Goal: Information Seeking & Learning: Learn about a topic

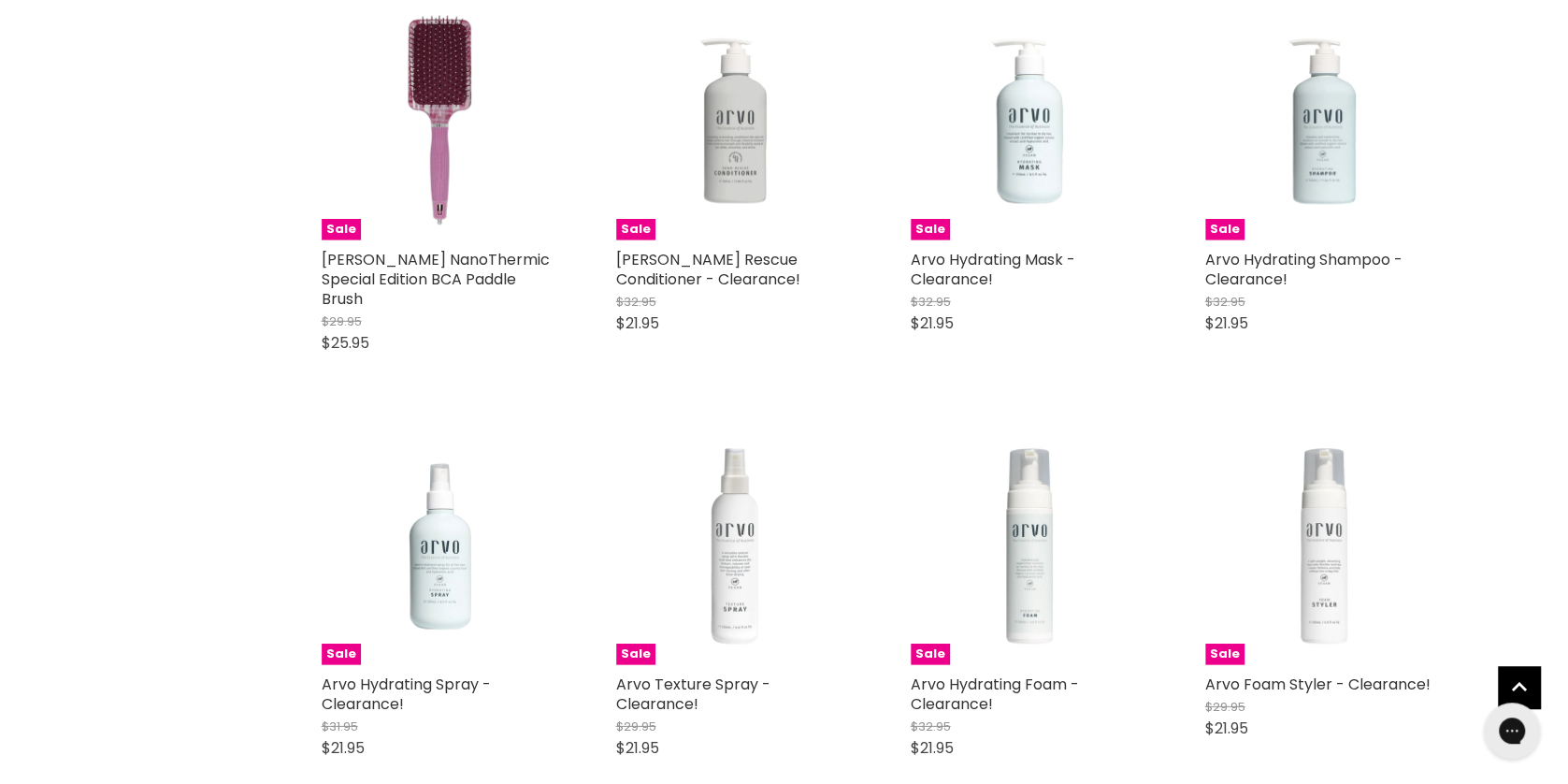
scroll to position [4142, 0]
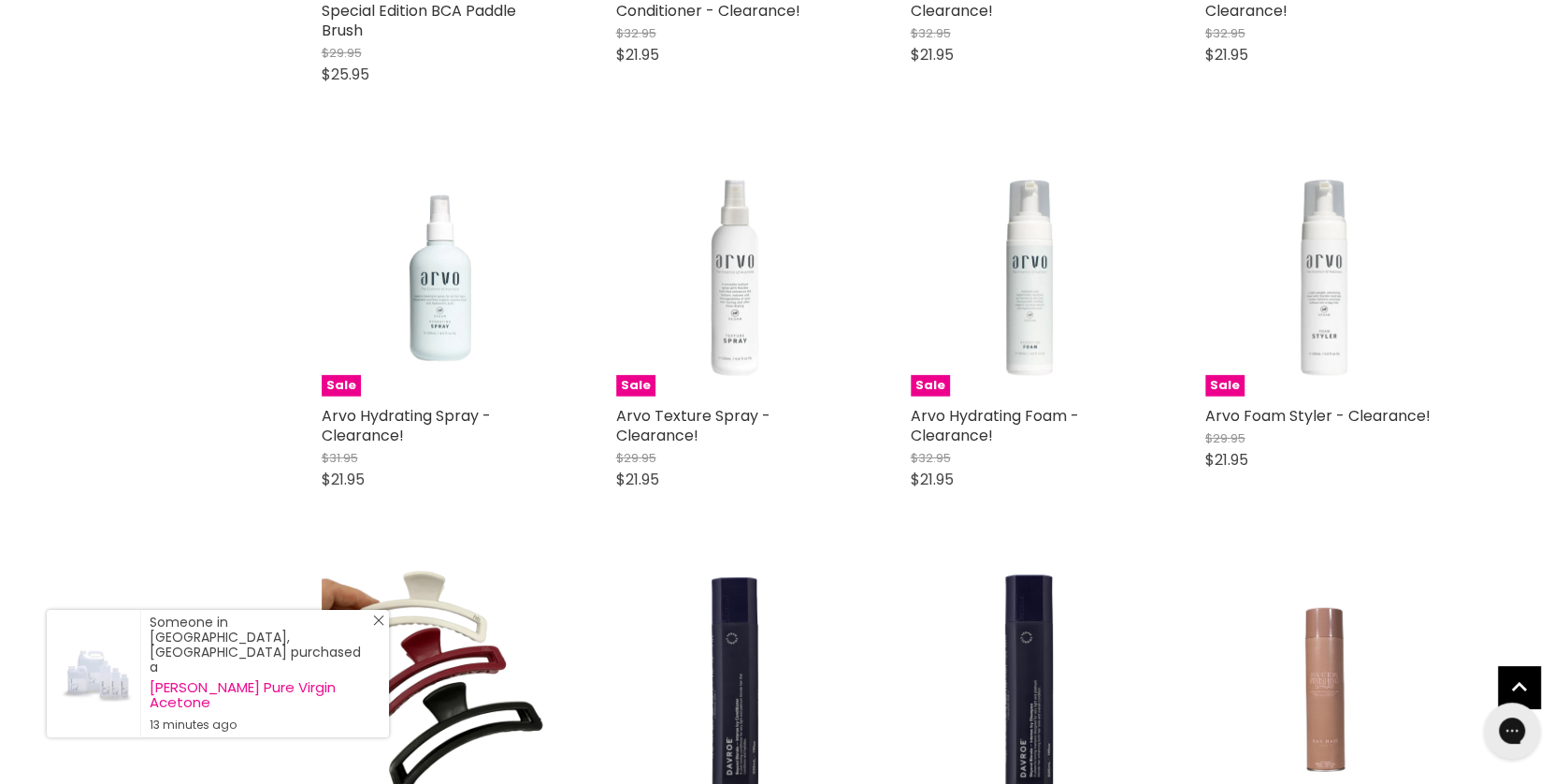
click at [375, 625] on line "Close Icon" at bounding box center [379, 620] width 10 height 10
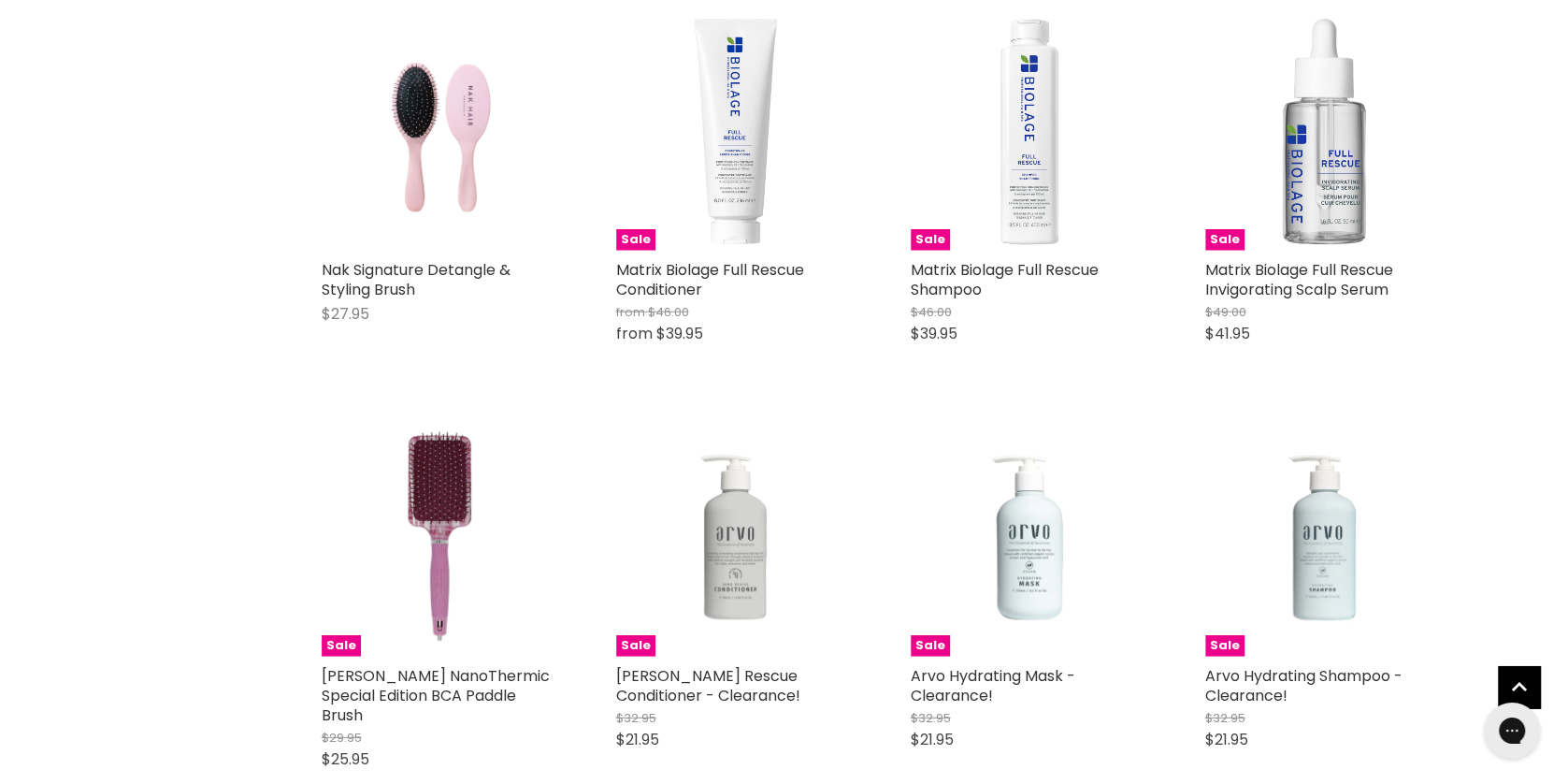
scroll to position [3435, 0]
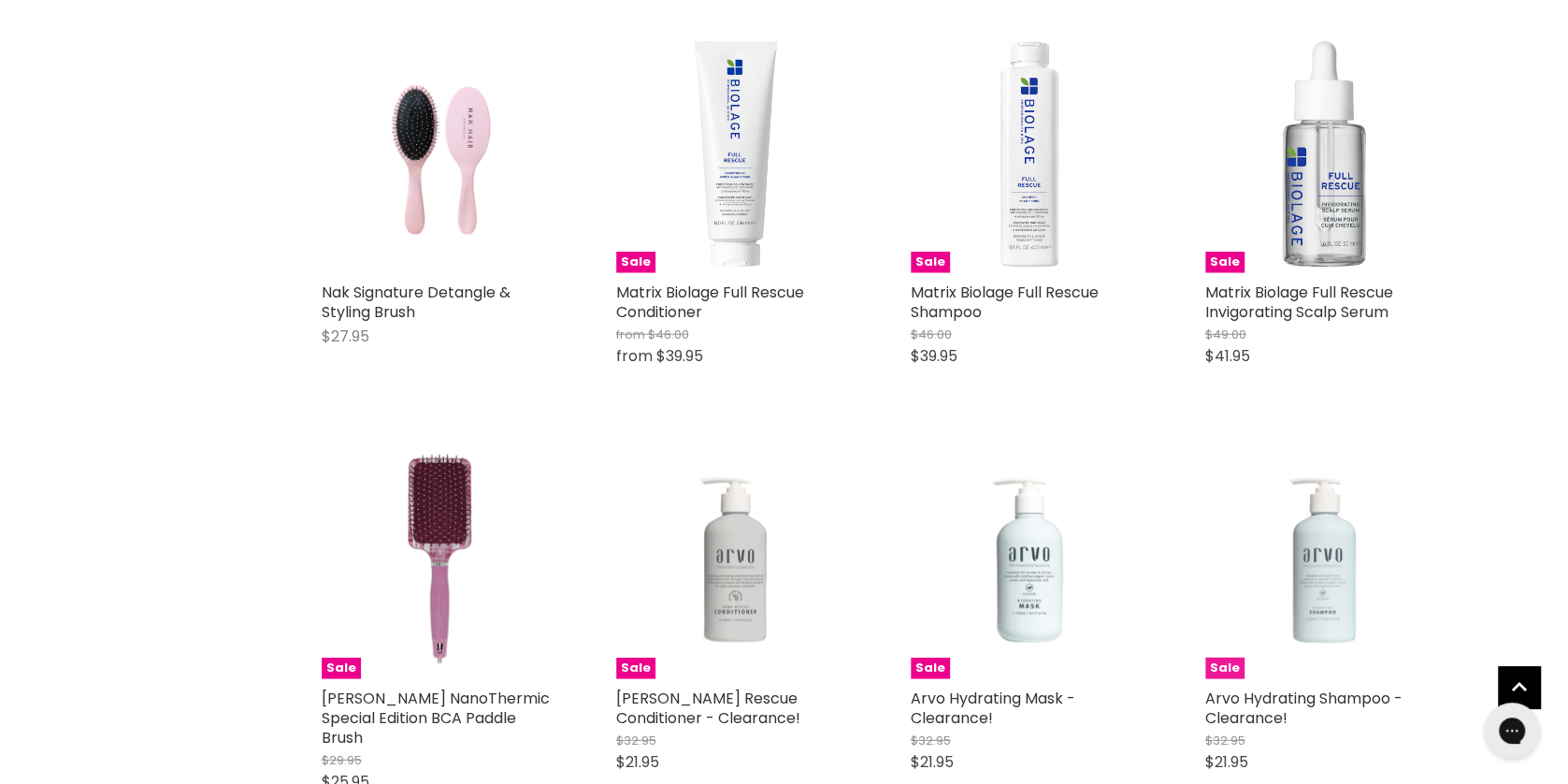
click at [1342, 566] on img "Main content" at bounding box center [1324, 560] width 238 height 239
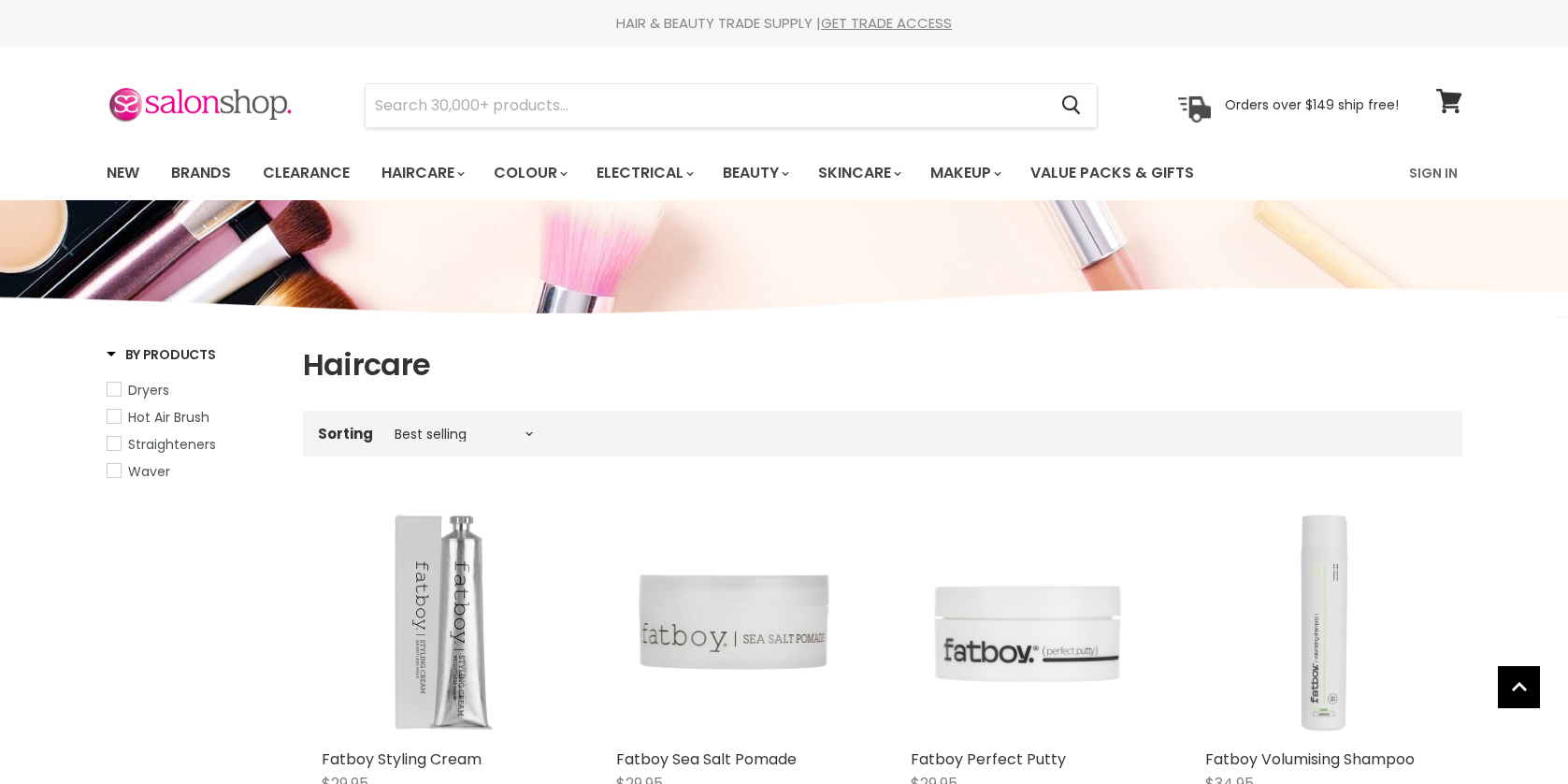
scroll to position [3856, 0]
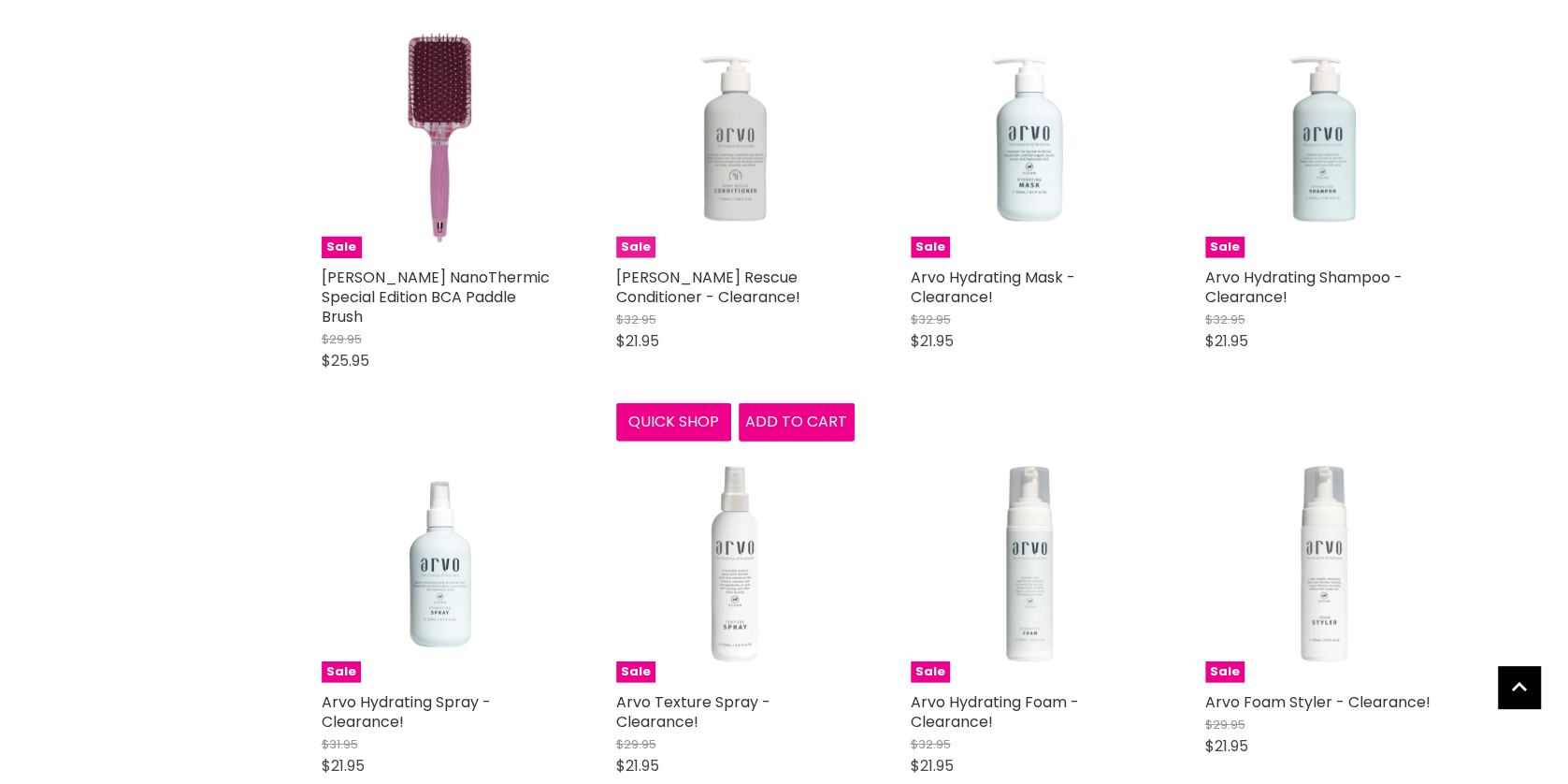
click at [754, 177] on img "Main content" at bounding box center [735, 139] width 238 height 239
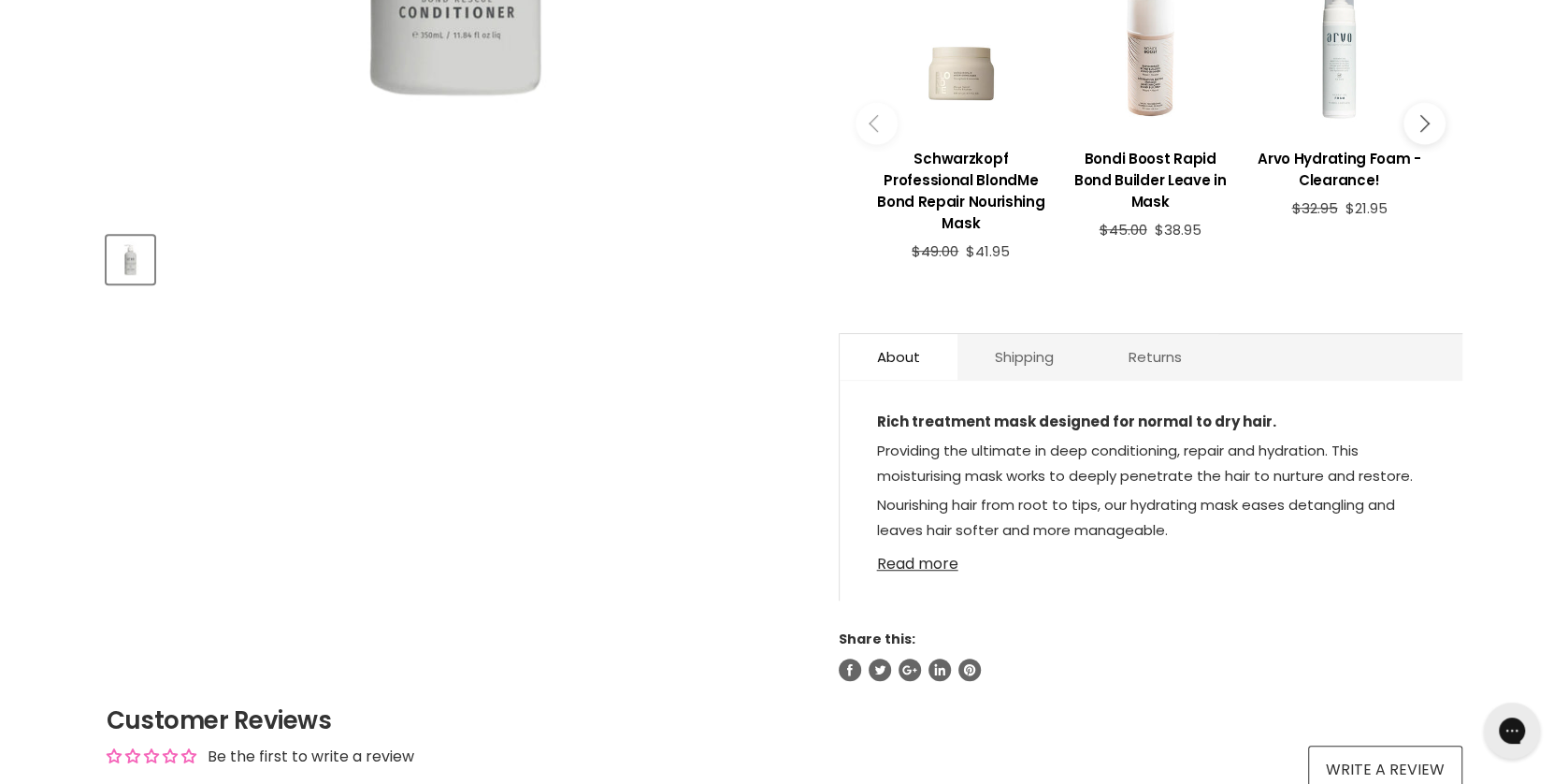
click at [940, 570] on link "Read more" at bounding box center [1151, 558] width 548 height 28
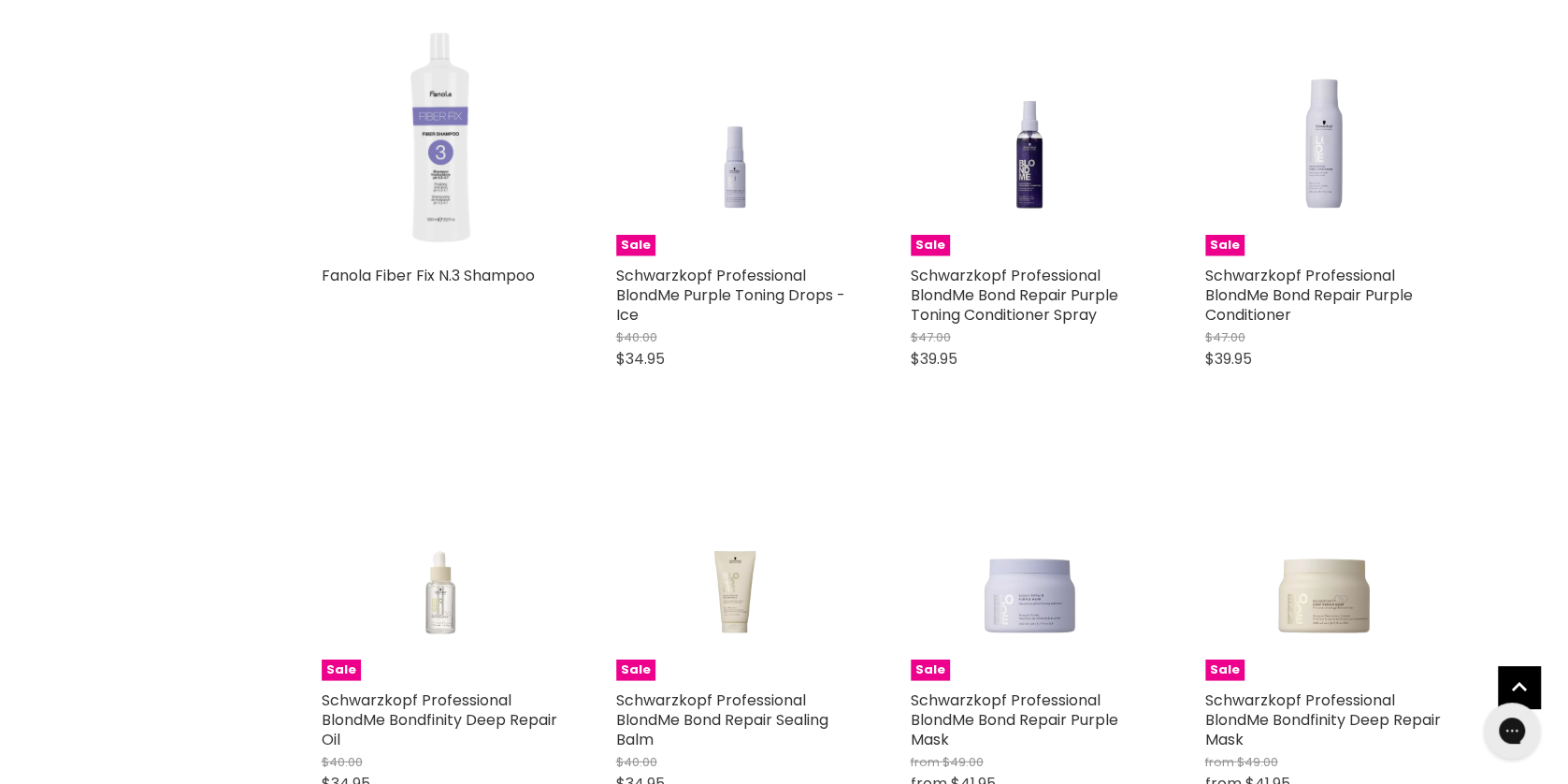
scroll to position [9110, 0]
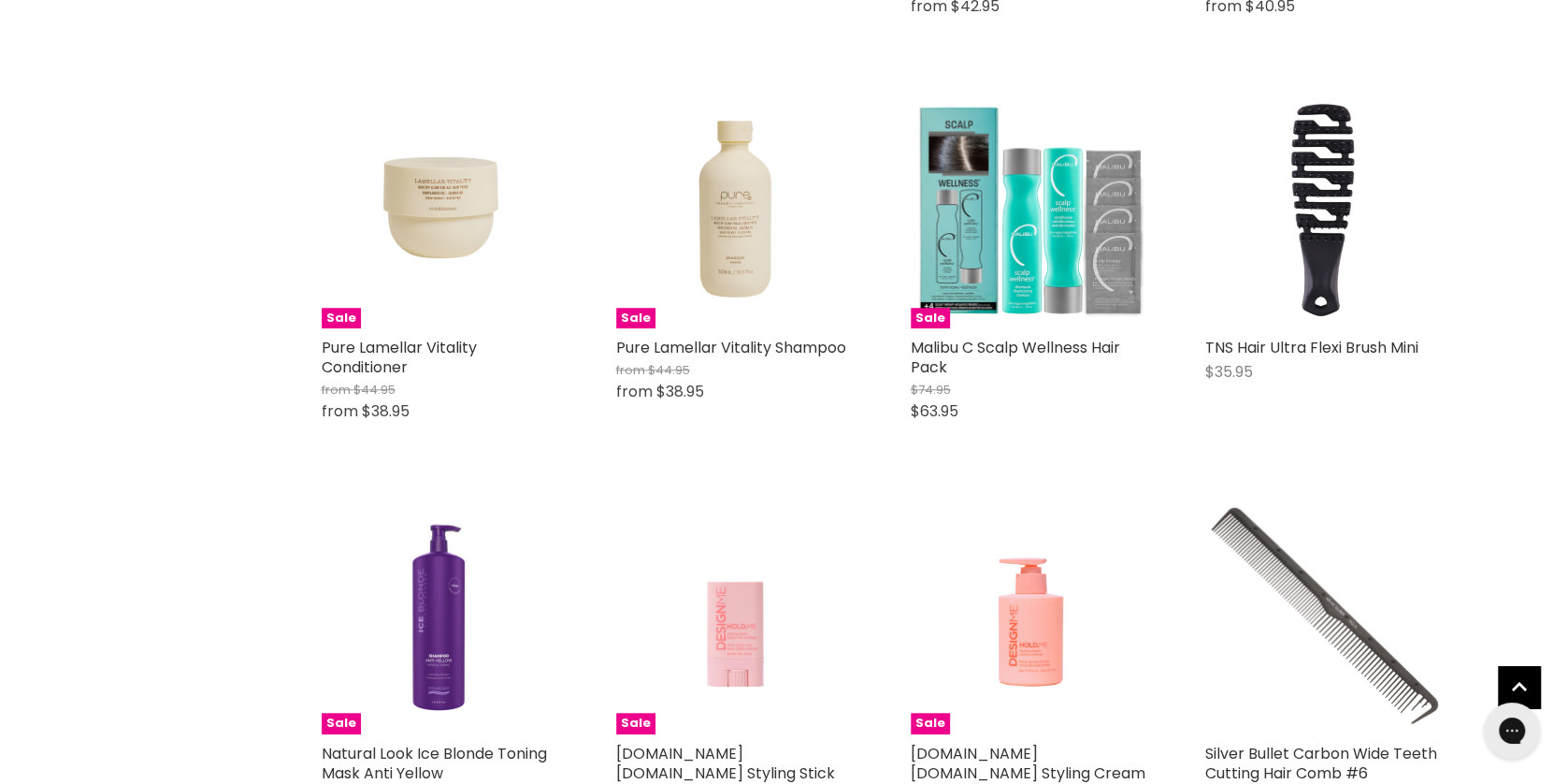
scroll to position [11433, 0]
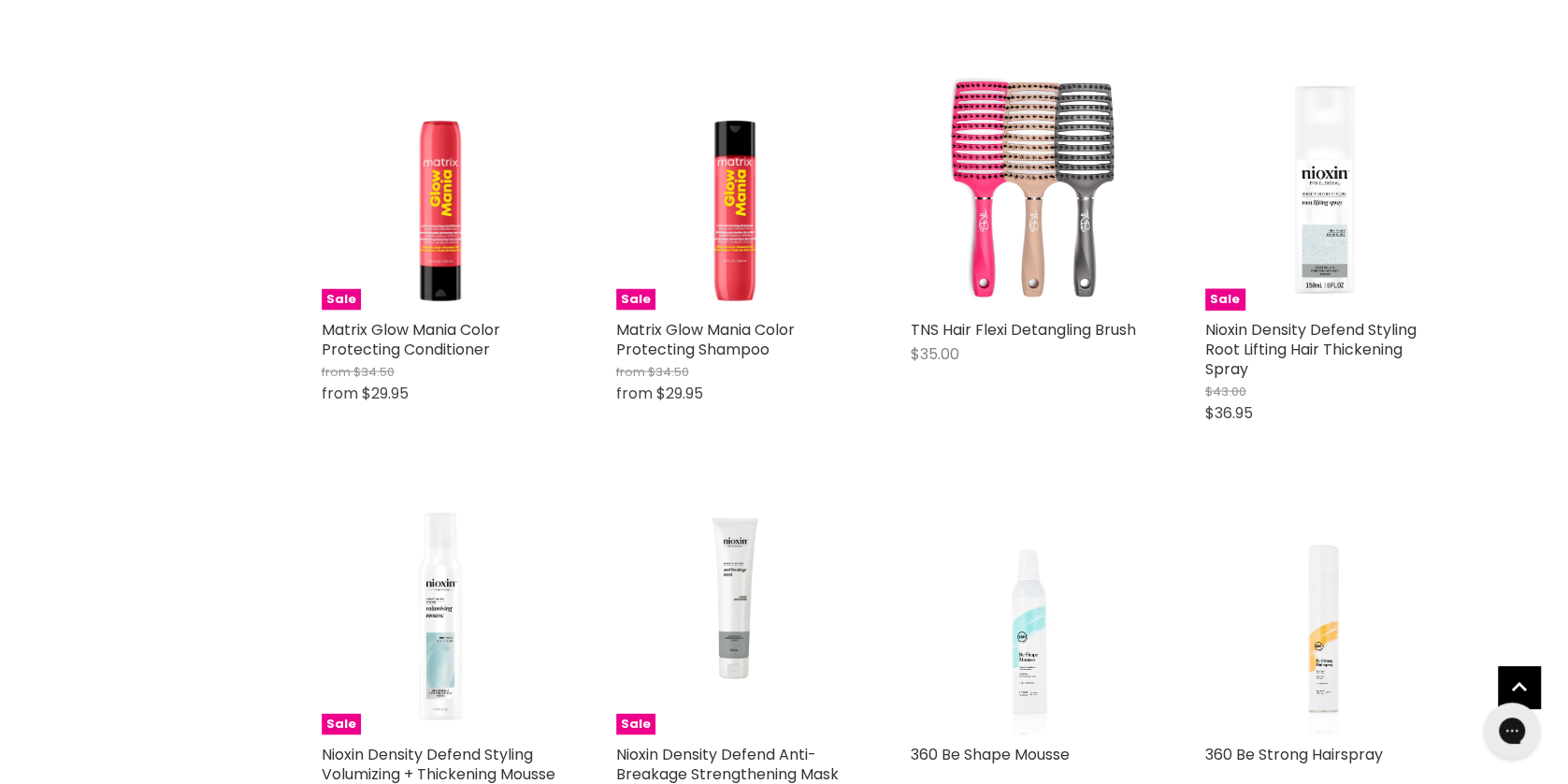
scroll to position [18707, 0]
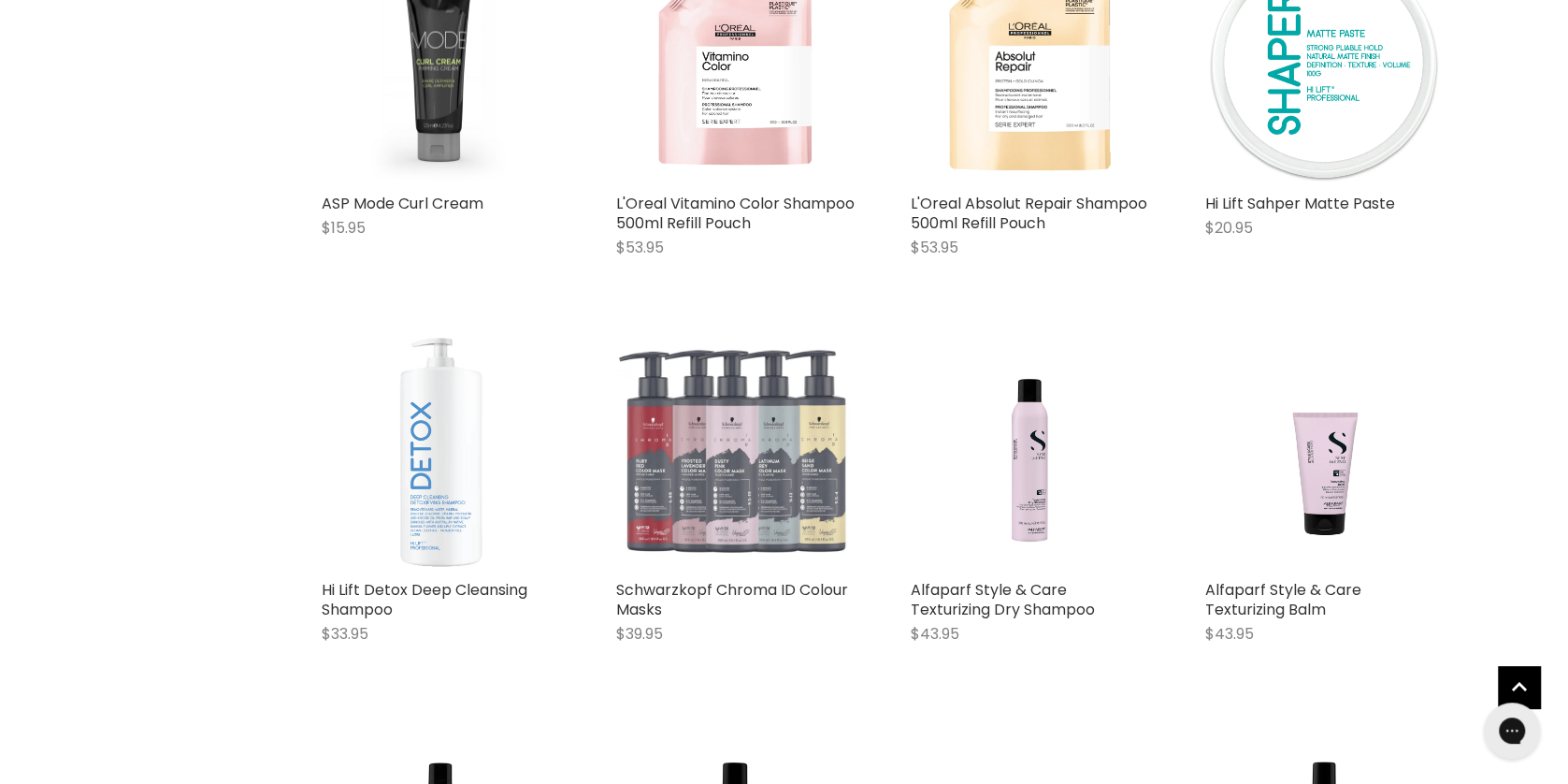
scroll to position [23557, 0]
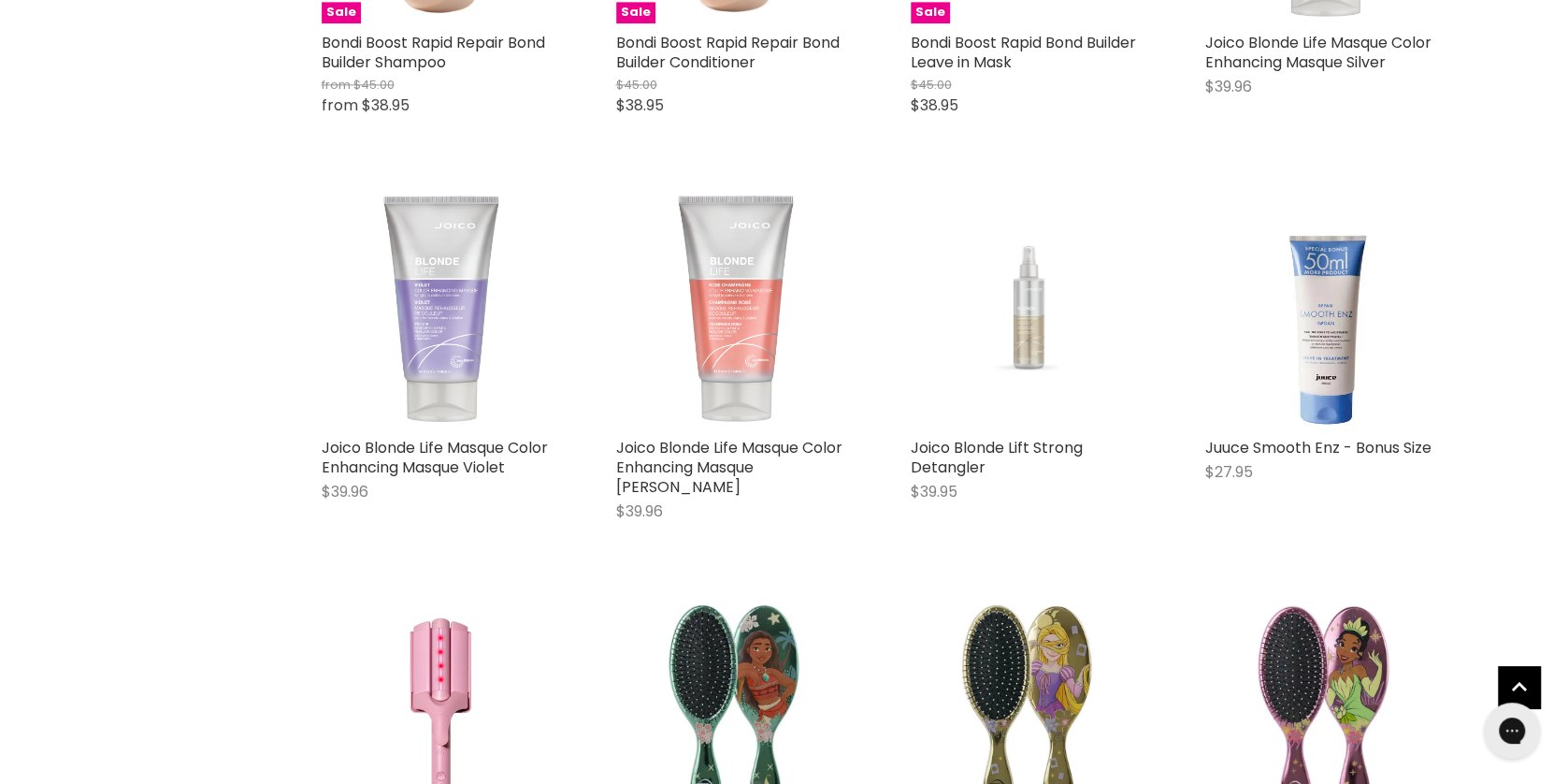
scroll to position [28508, 0]
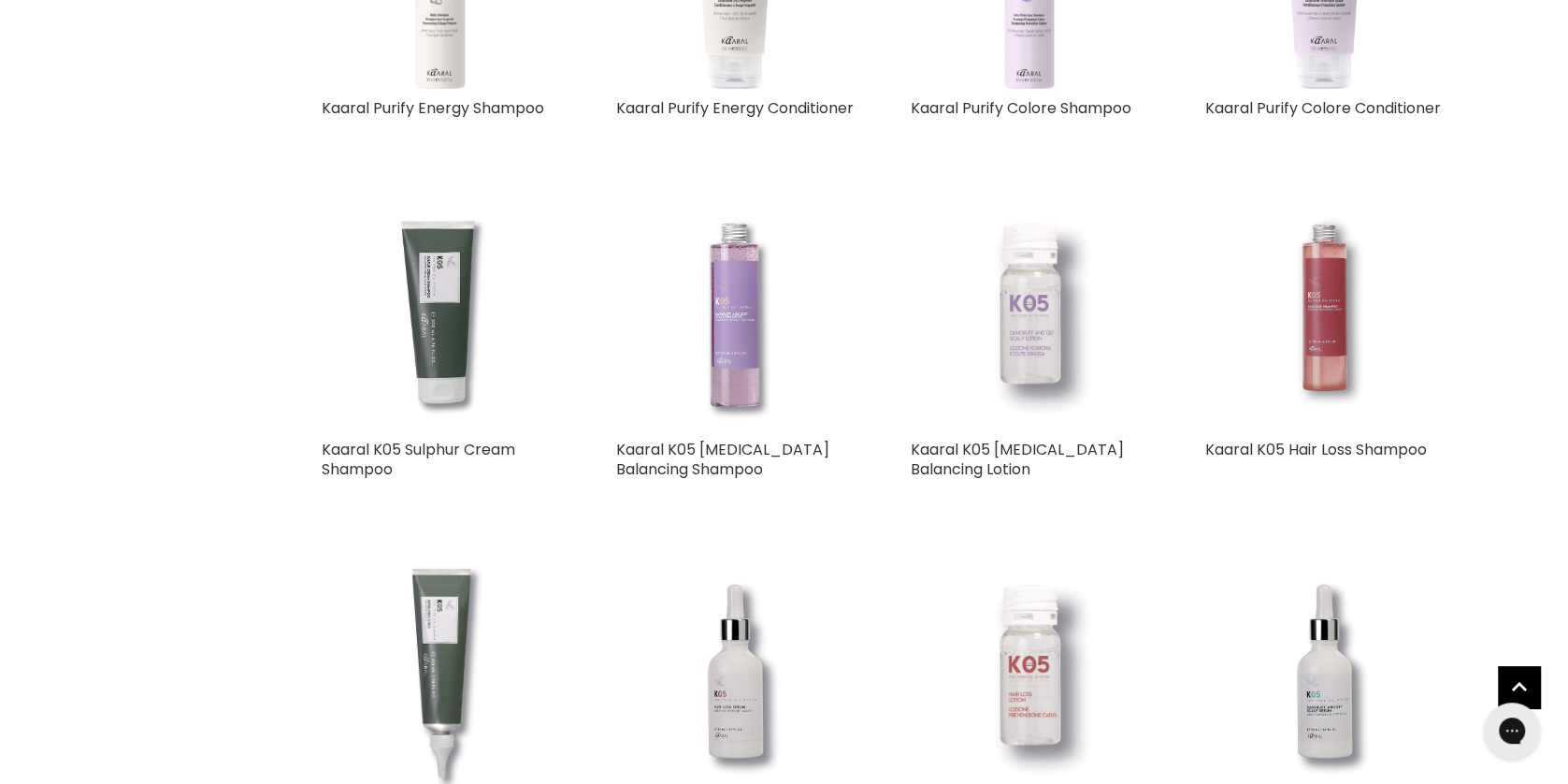
scroll to position [32347, 0]
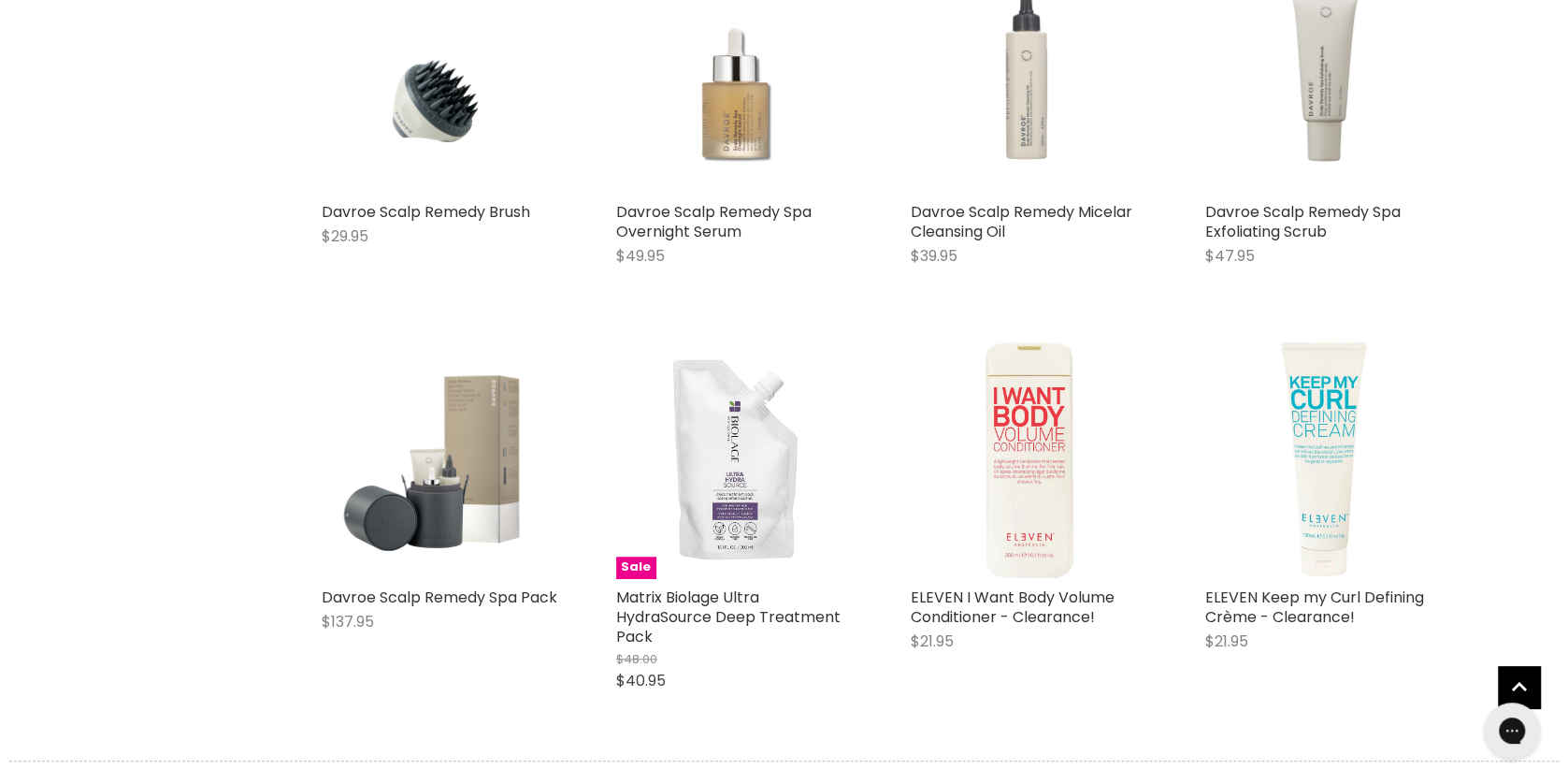
scroll to position [37701, 0]
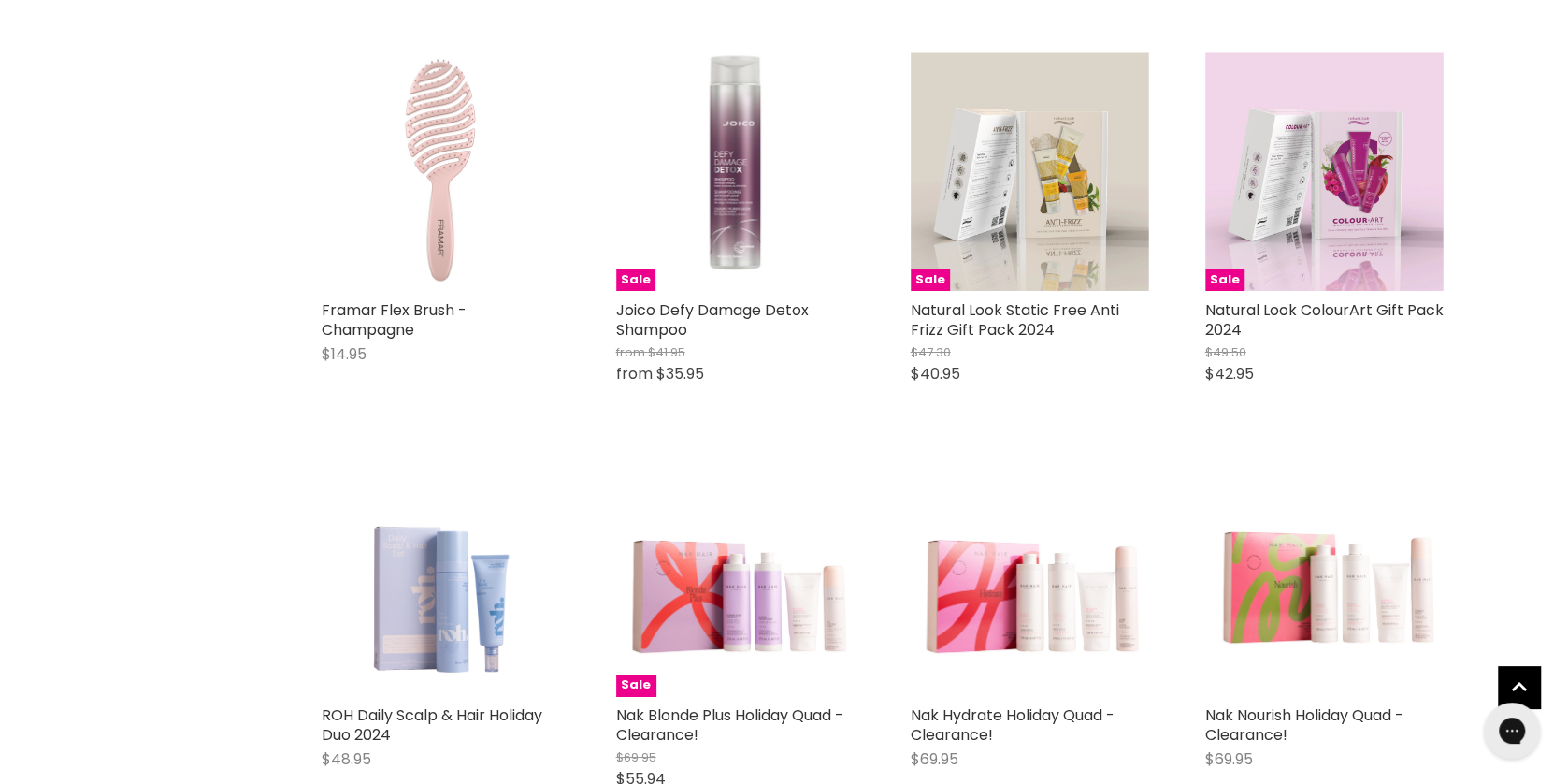
scroll to position [42045, 0]
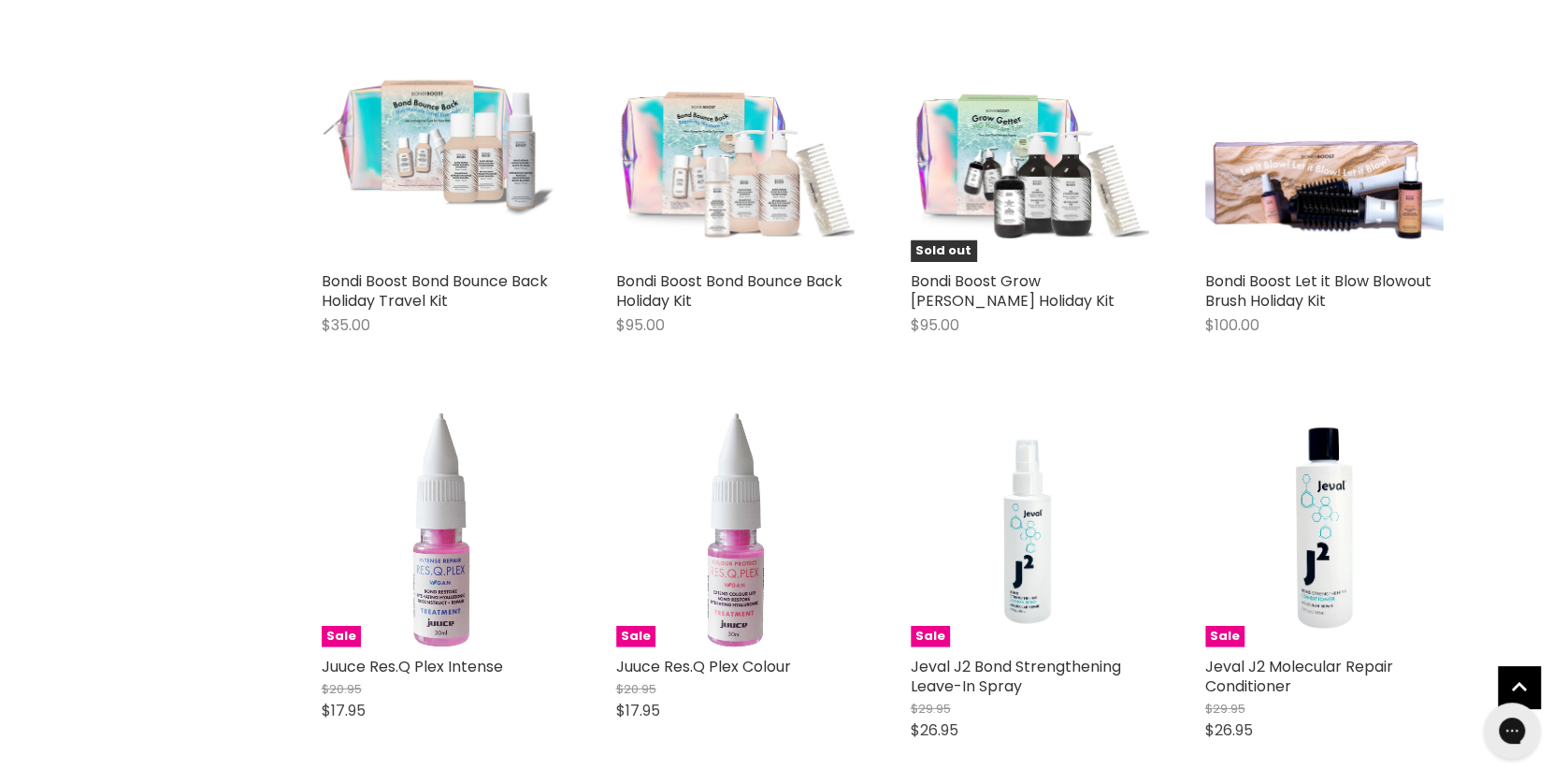
scroll to position [45986, 0]
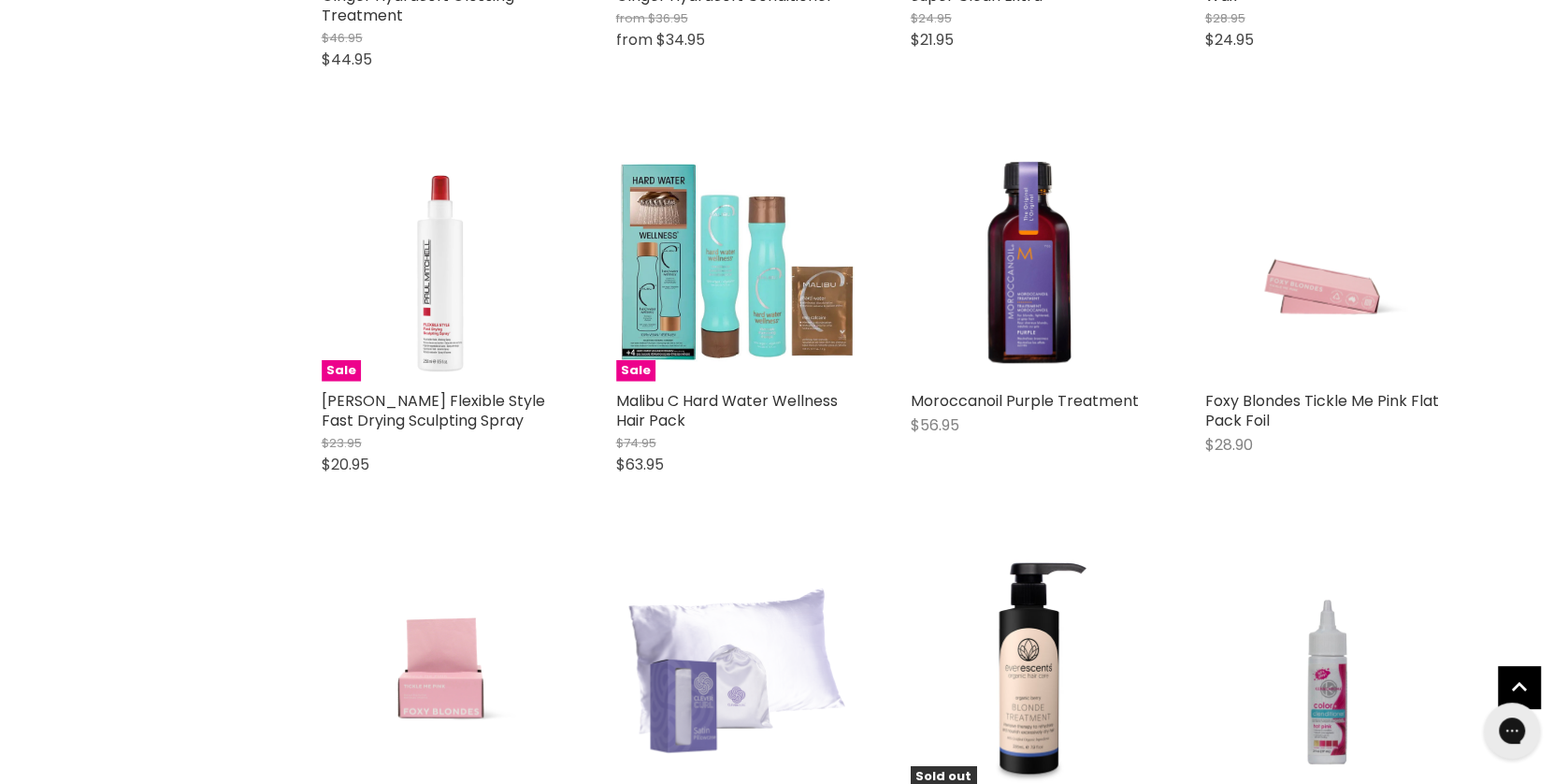
scroll to position [51037, 0]
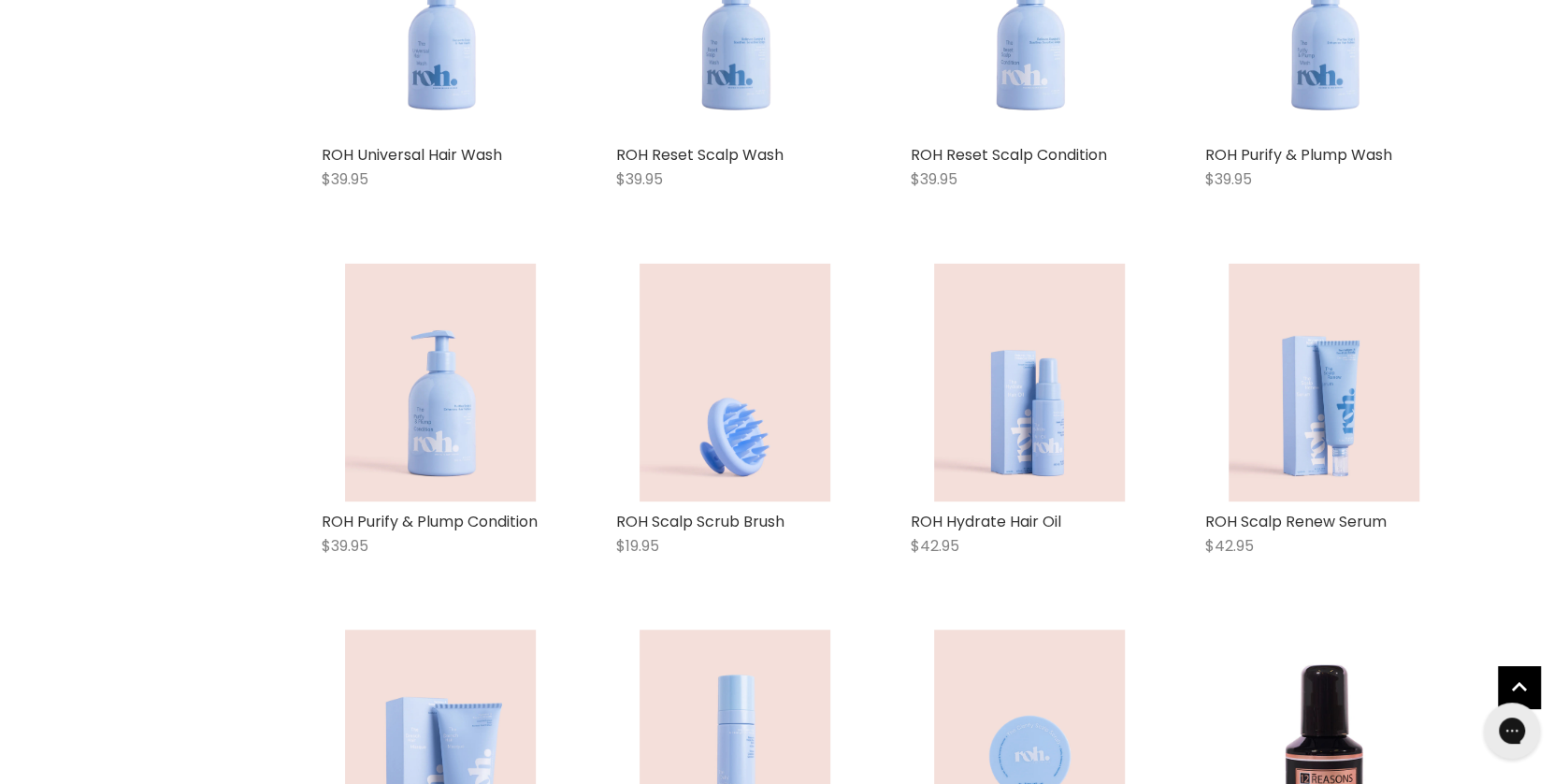
scroll to position [56089, 0]
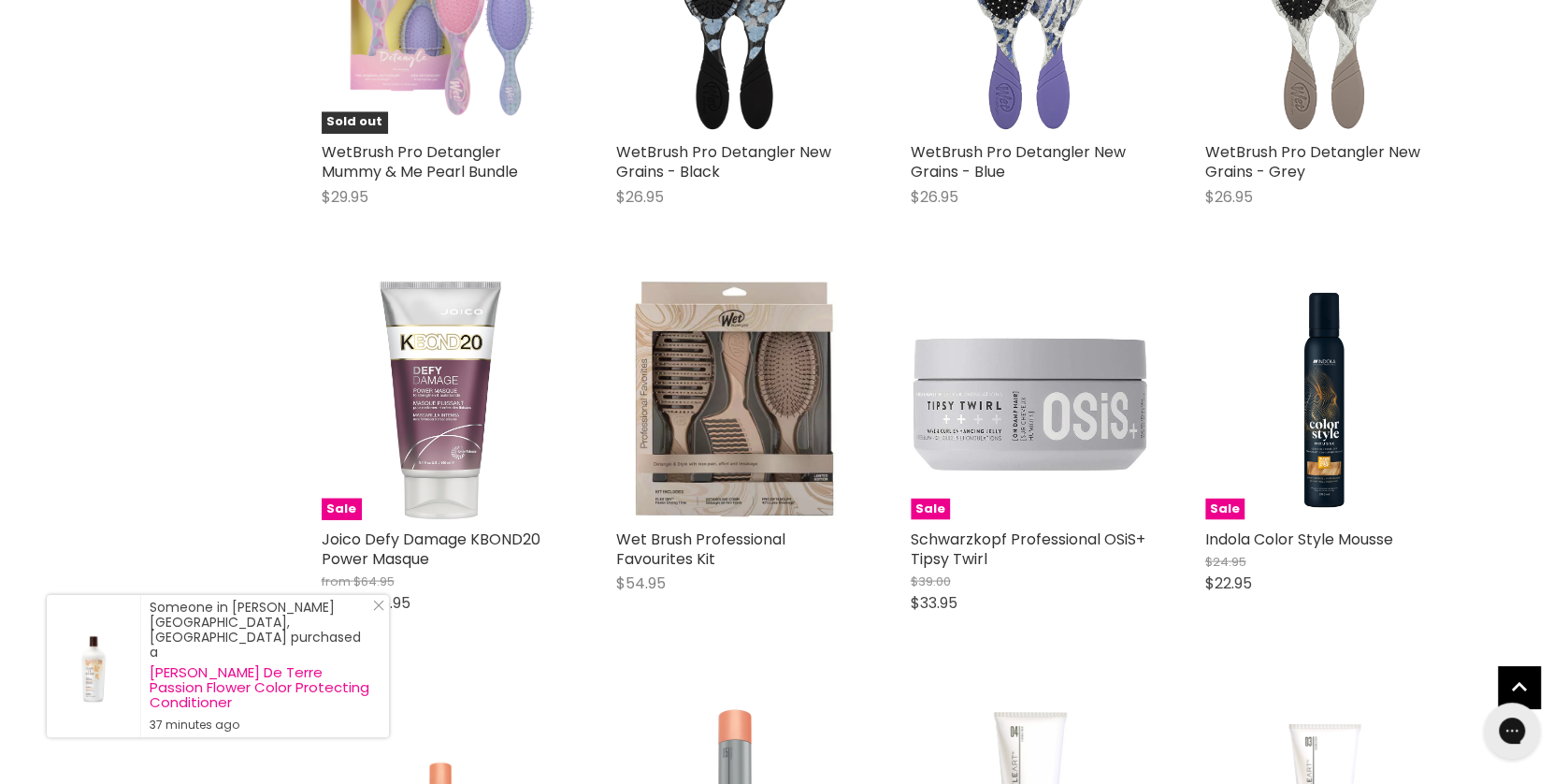
scroll to position [60433, 0]
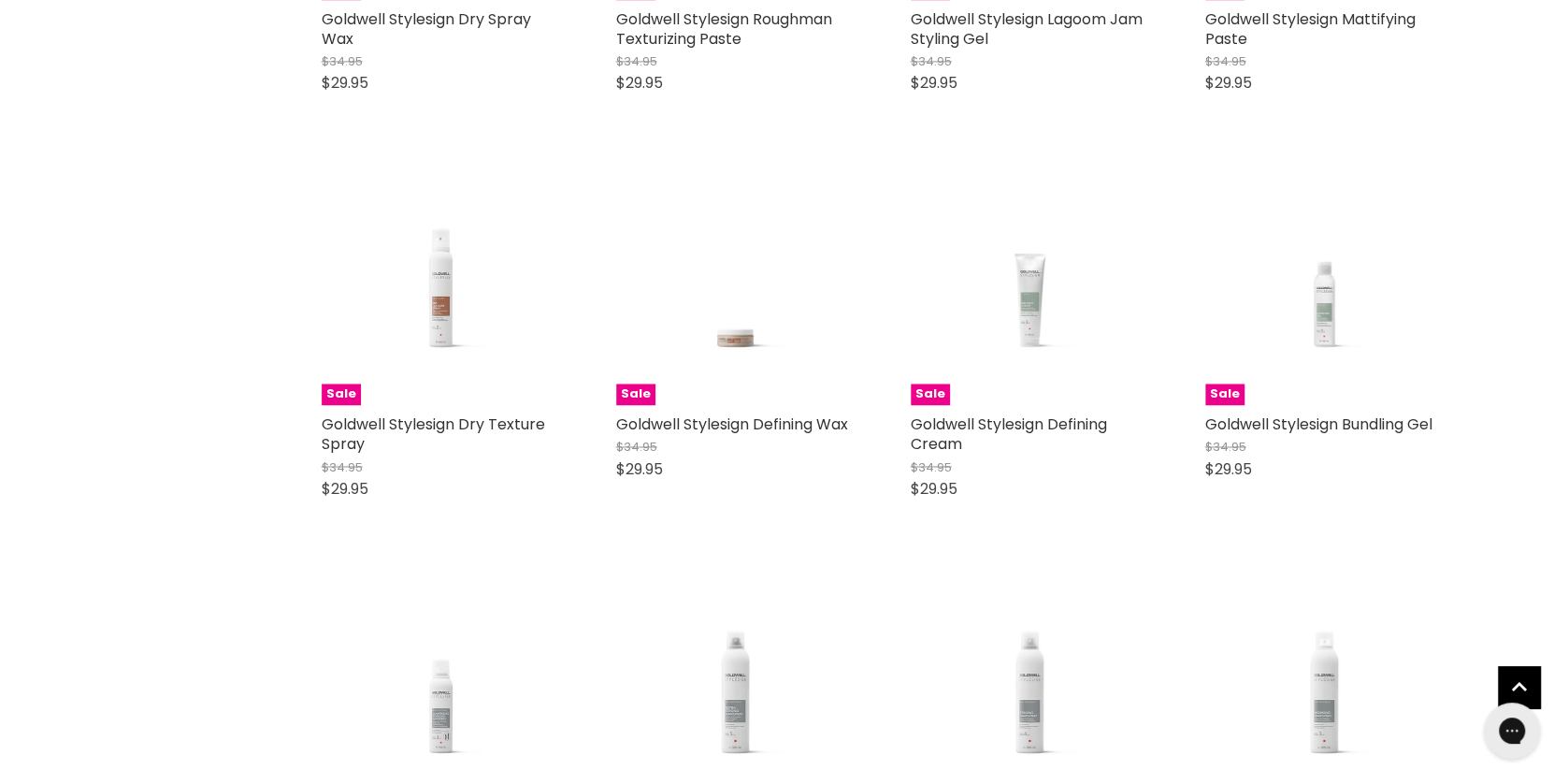
scroll to position [65372, 0]
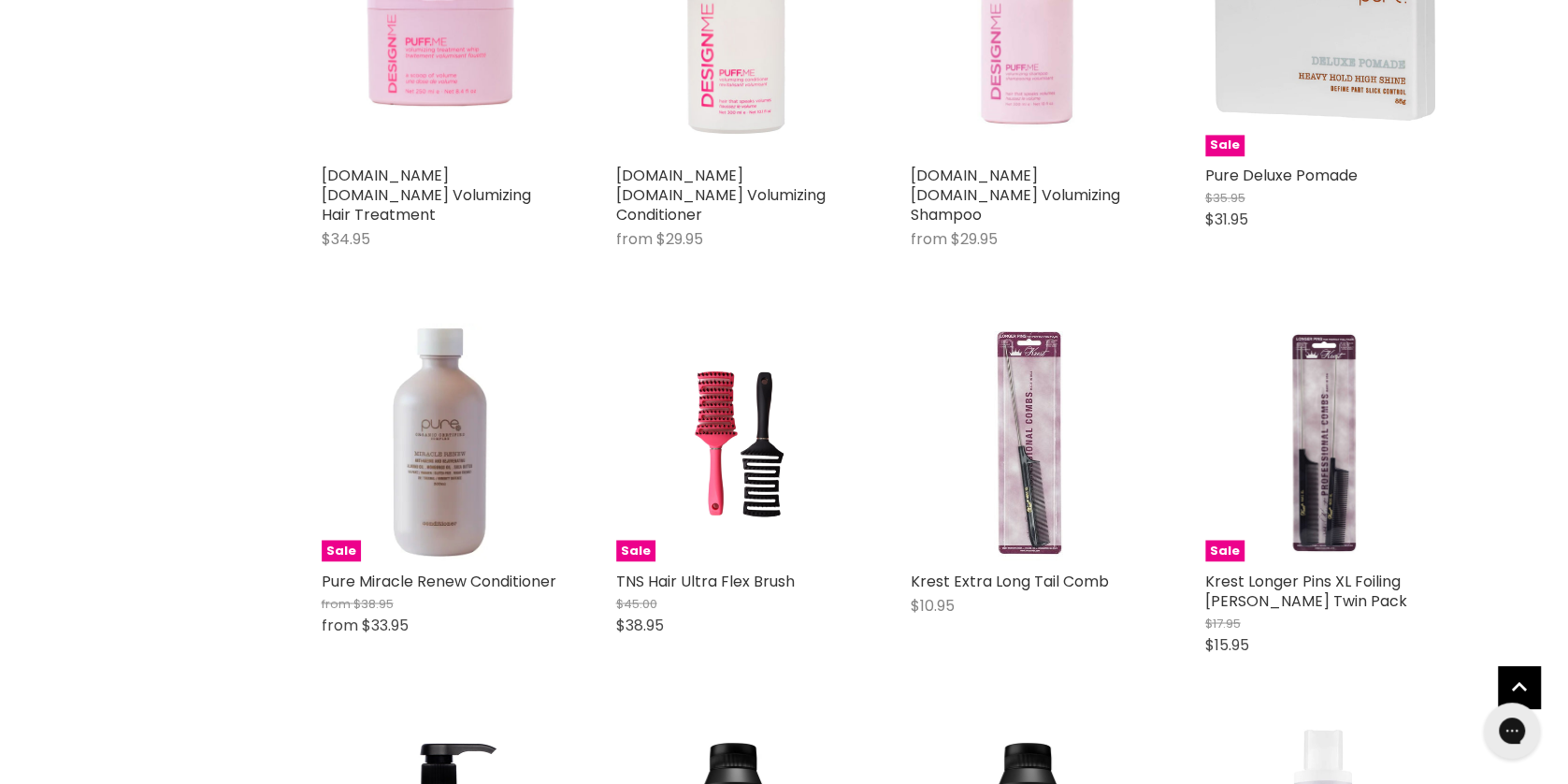
scroll to position [70525, 0]
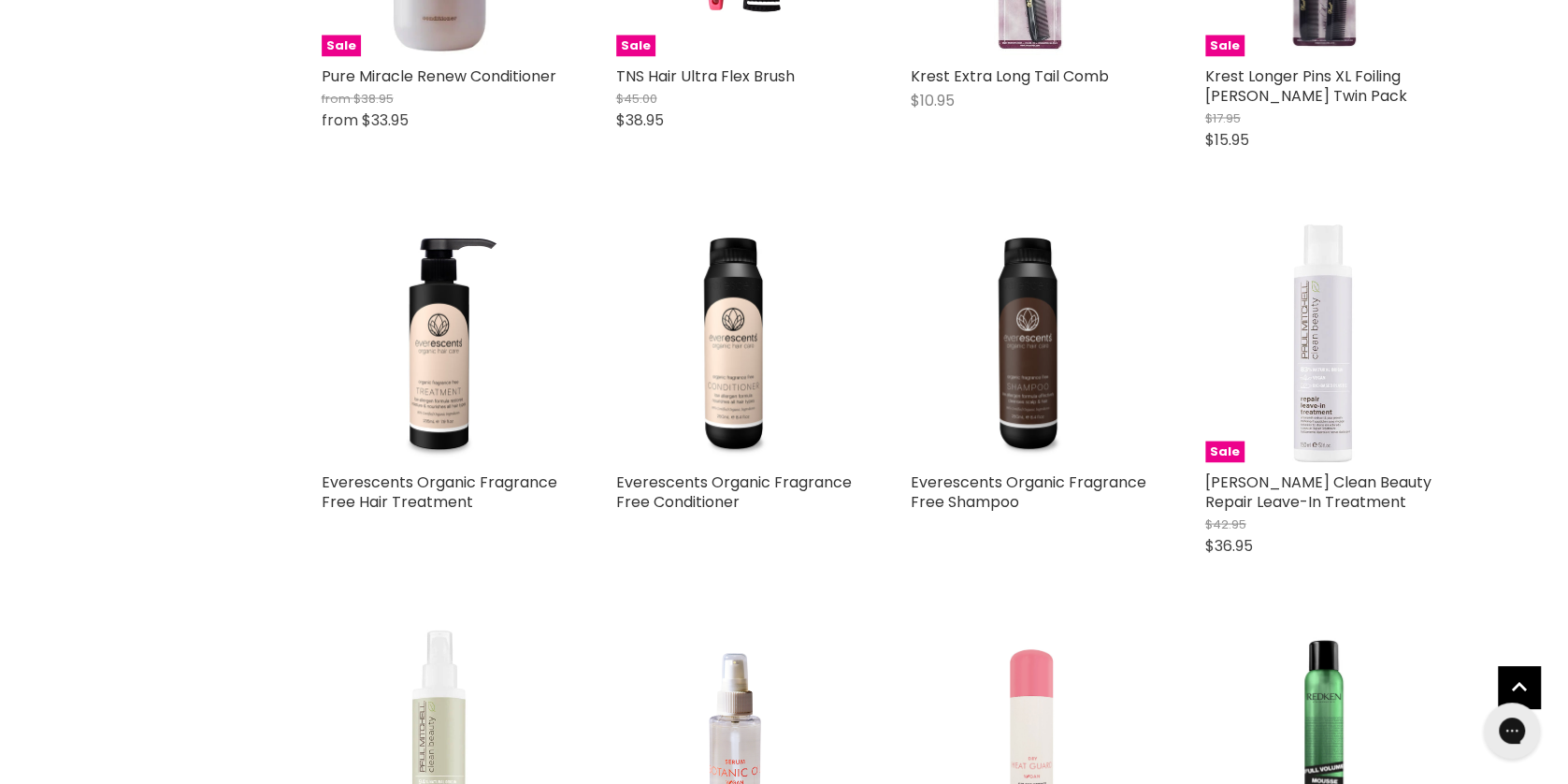
scroll to position [71030, 0]
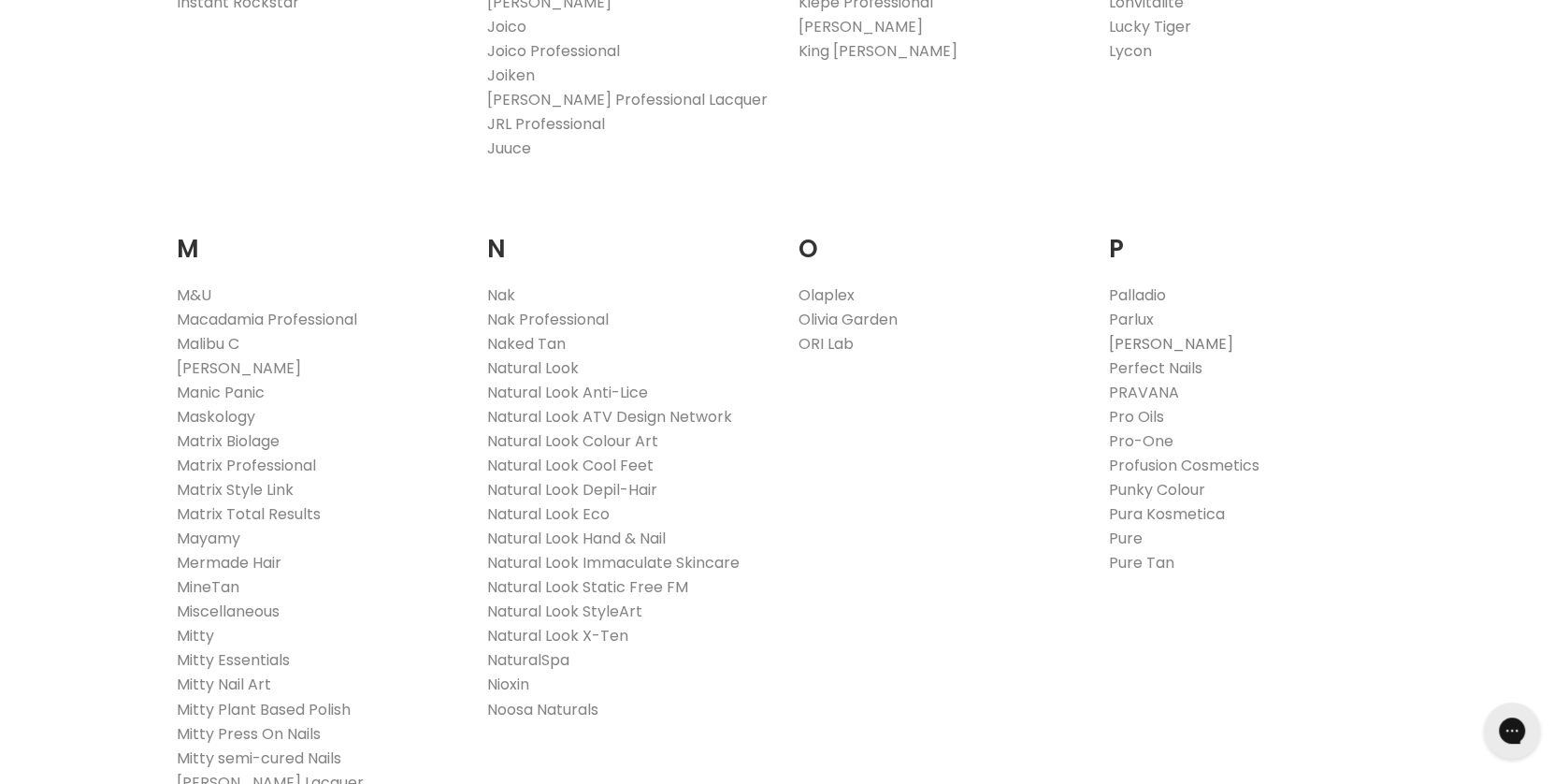
drag, startPoint x: 1173, startPoint y: 336, endPoint x: 1225, endPoint y: 353, distance: 54.7
click at [1173, 336] on link "[PERSON_NAME]" at bounding box center [1170, 343] width 124 height 21
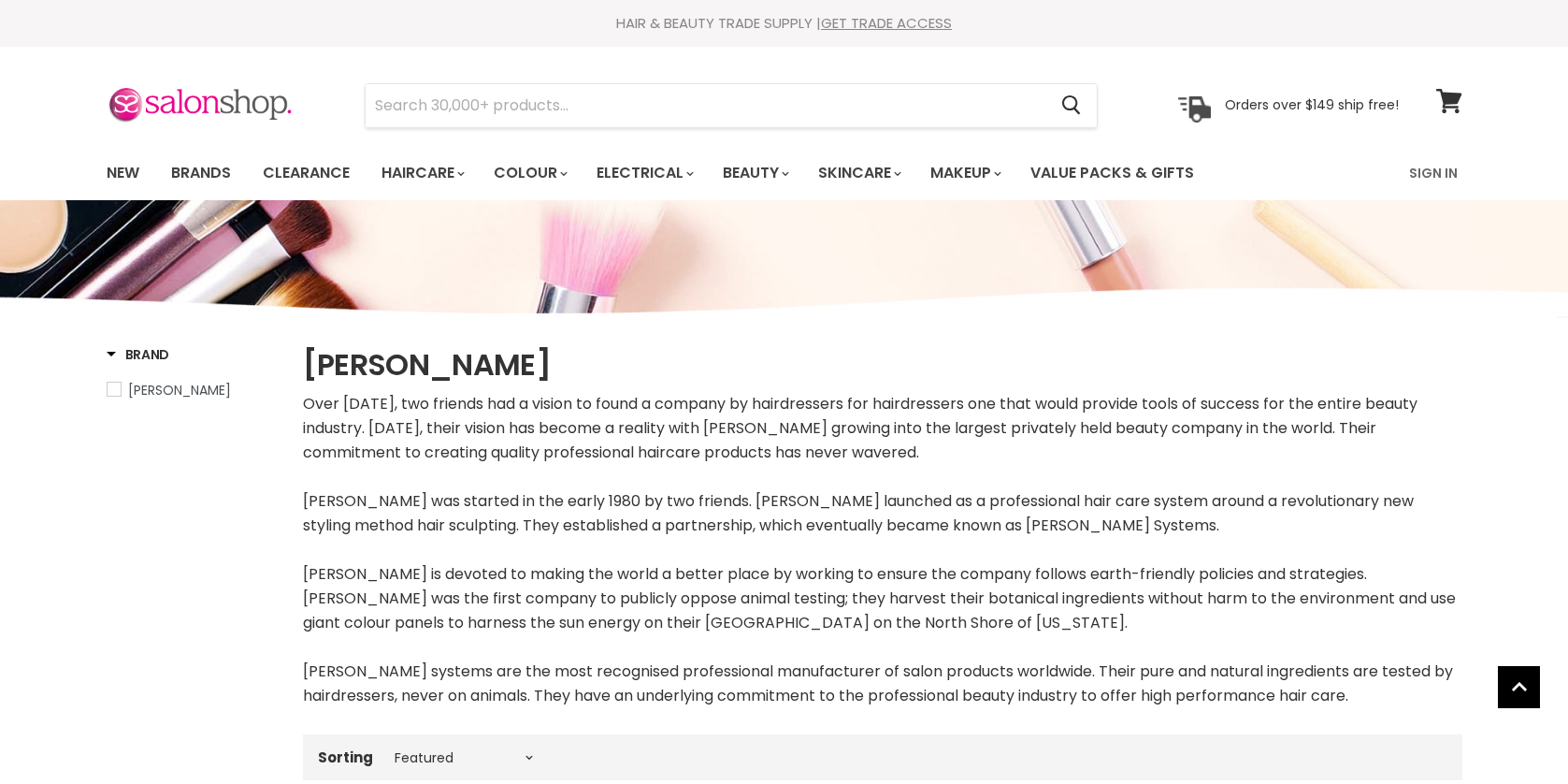
select select "manual"
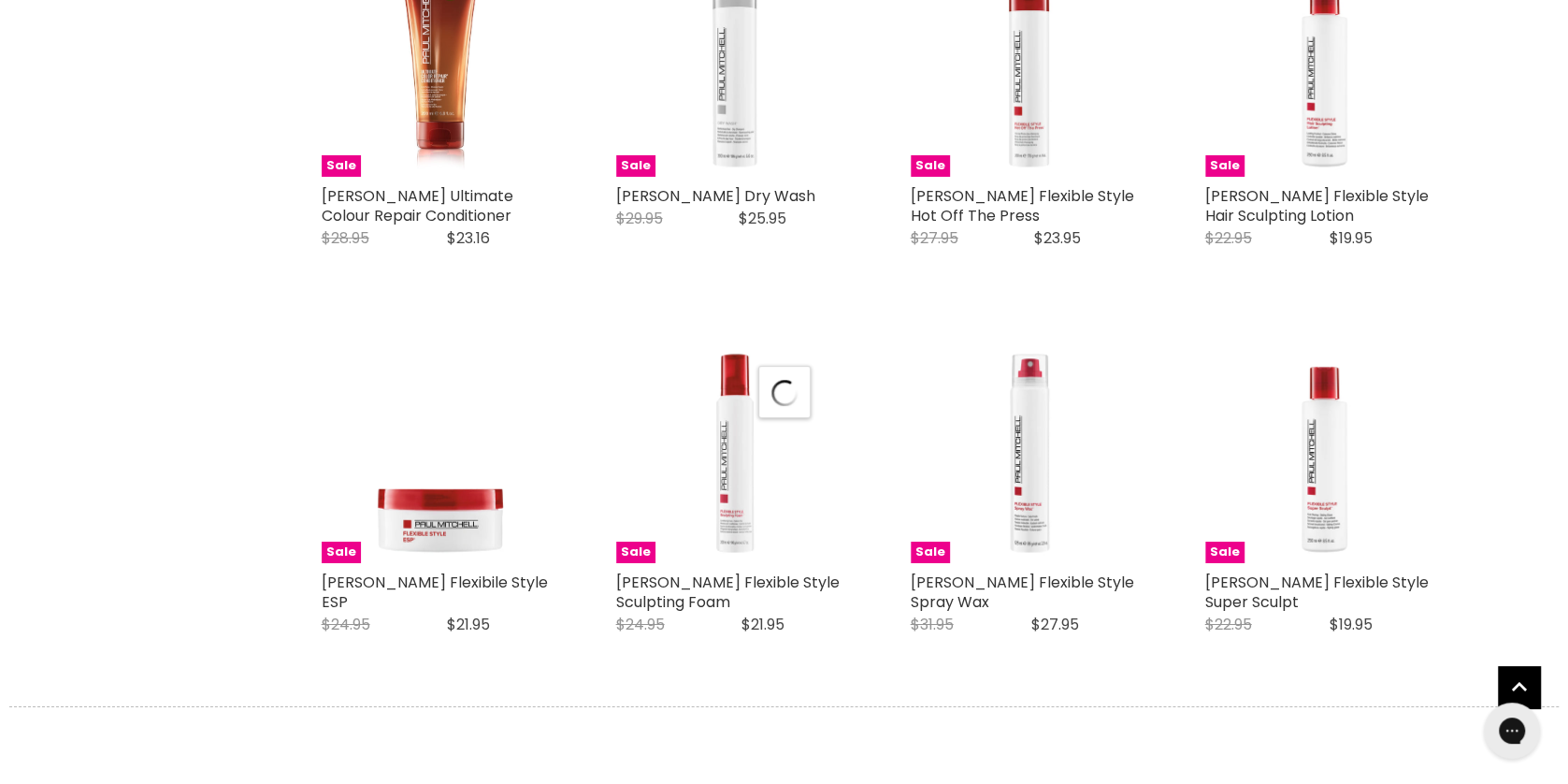
select select "manual"
